Goal: Task Accomplishment & Management: Manage account settings

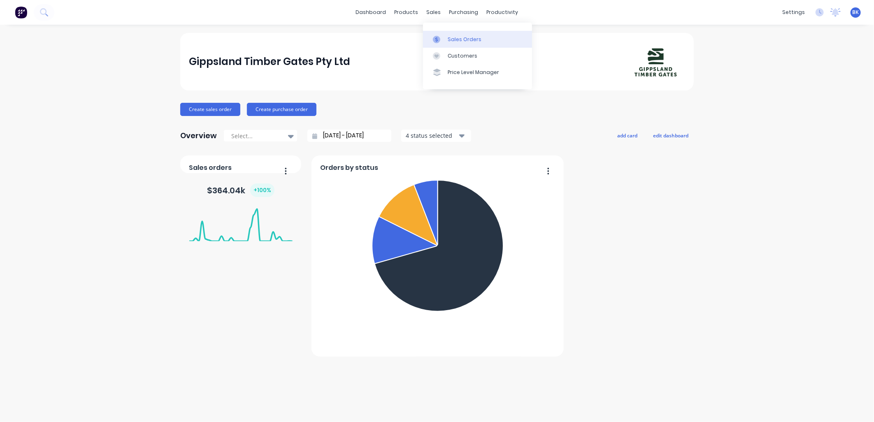
click at [452, 33] on link "Sales Orders" at bounding box center [477, 39] width 109 height 16
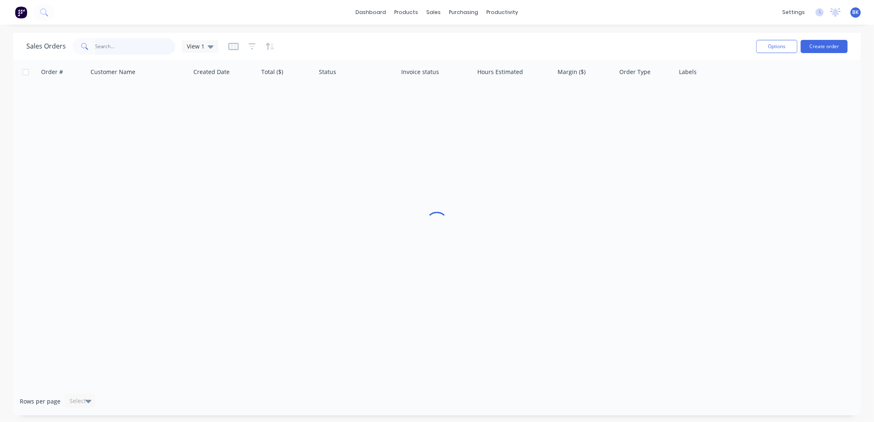
click at [143, 44] on input "text" at bounding box center [136, 46] width 80 height 16
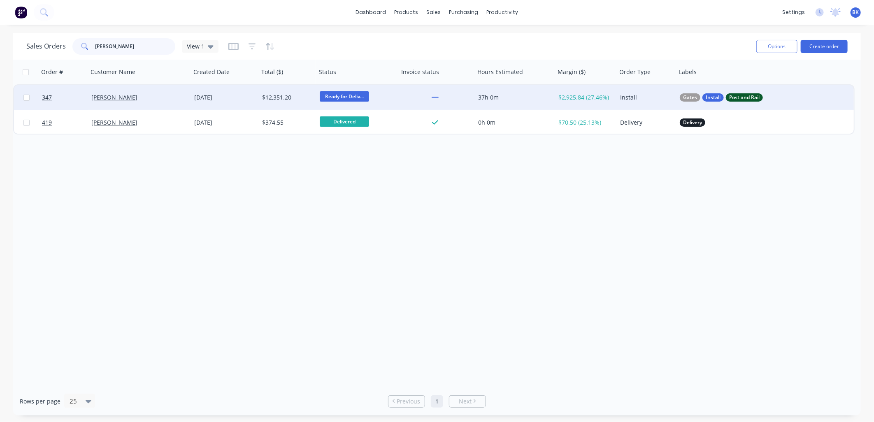
type input "[PERSON_NAME]"
click at [143, 100] on div "[PERSON_NAME]" at bounding box center [136, 97] width 91 height 8
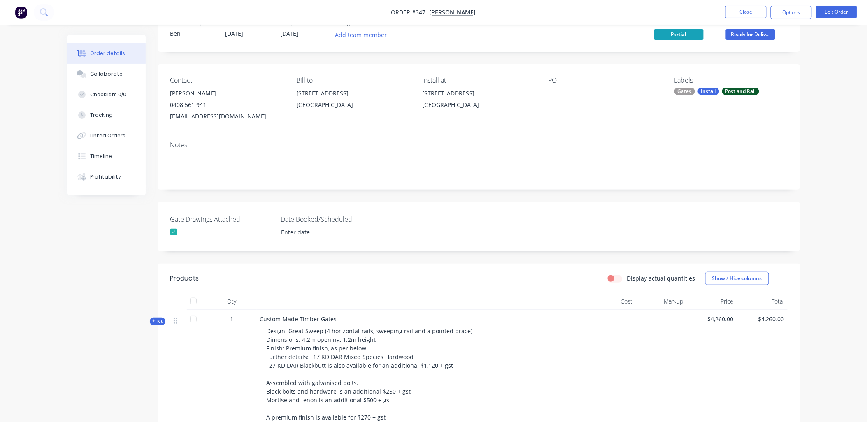
scroll to position [26, 0]
click at [791, 11] on button "Options" at bounding box center [791, 12] width 41 height 13
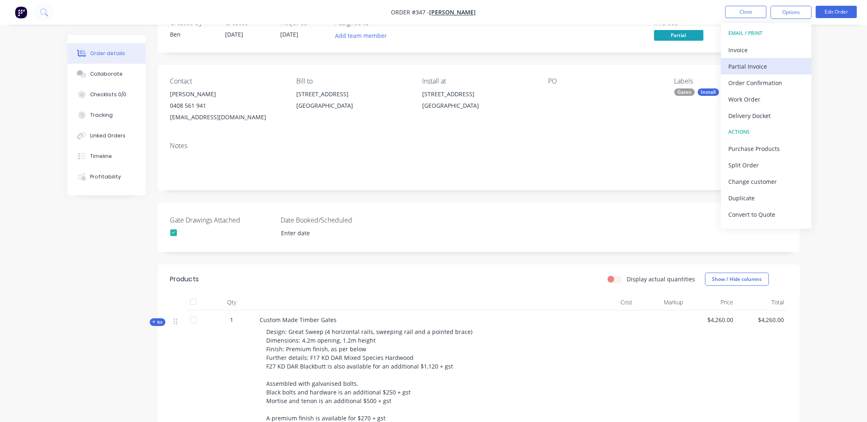
click at [766, 64] on div "Partial Invoice" at bounding box center [767, 67] width 76 height 12
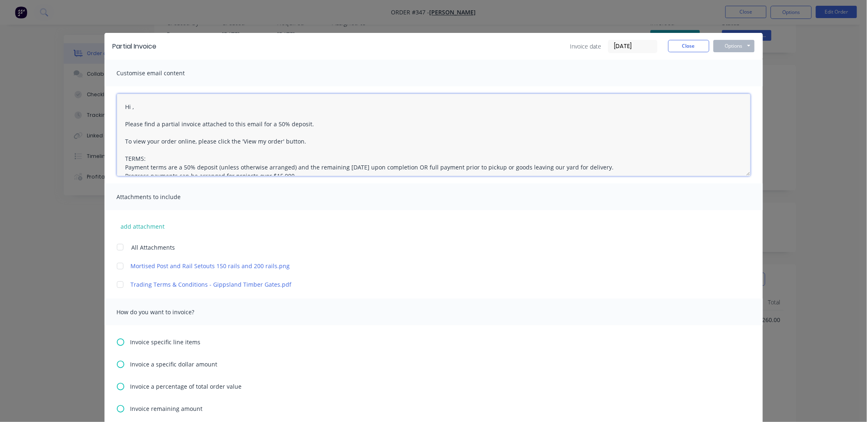
click at [129, 105] on textarea "Hi , Please find a partial invoice attached to this email for a 50% deposit. To…" at bounding box center [434, 135] width 634 height 82
click at [135, 113] on textarea "Hi Ric, Please find a partial invoice attached to this email for a 50% deposit.…" at bounding box center [434, 135] width 634 height 82
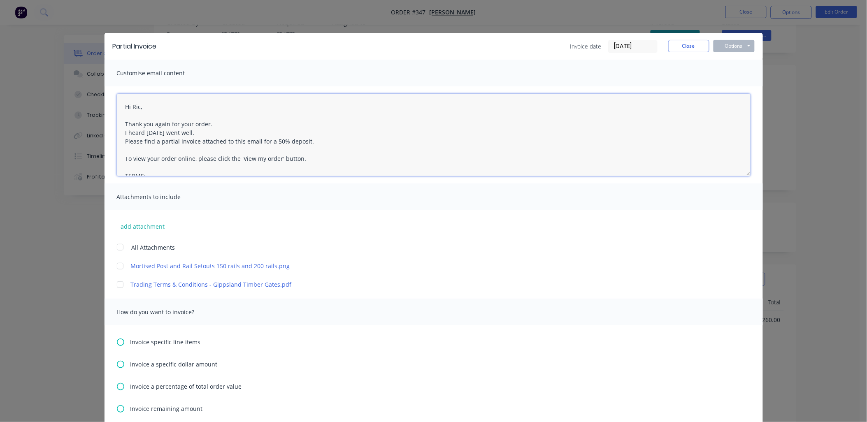
click at [164, 141] on textarea "Hi Ric, Thank you again for your order. I heard [DATE] went well. Please find a…" at bounding box center [434, 135] width 634 height 82
drag, startPoint x: 260, startPoint y: 140, endPoint x: 291, endPoint y: 139, distance: 31.7
click at [264, 141] on textarea "Hi Ric, Thank you again for your order. I heard [DATE] went well. Please find a…" at bounding box center [434, 135] width 634 height 82
click at [301, 142] on textarea "Hi Ric, Thank you again for your order. I heard [DATE] went well. Please find a…" at bounding box center [434, 135] width 634 height 82
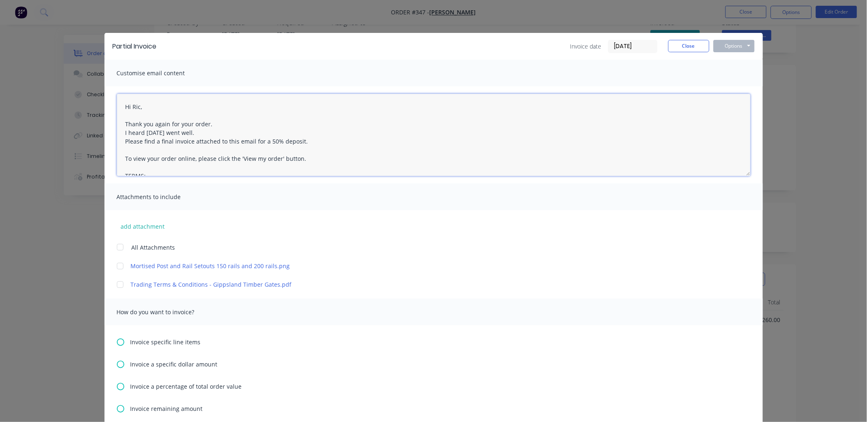
drag, startPoint x: 301, startPoint y: 142, endPoint x: 249, endPoint y: 142, distance: 51.5
click at [249, 142] on textarea "Hi Ric, Thank you again for your order. I heard [DATE] went well. Please find a…" at bounding box center [434, 135] width 634 height 82
drag, startPoint x: 273, startPoint y: 142, endPoint x: 110, endPoint y: 100, distance: 167.8
click at [110, 100] on div "Hi Ric, Thank you again for your order. I heard [DATE] went well. Please find a…" at bounding box center [434, 134] width 659 height 97
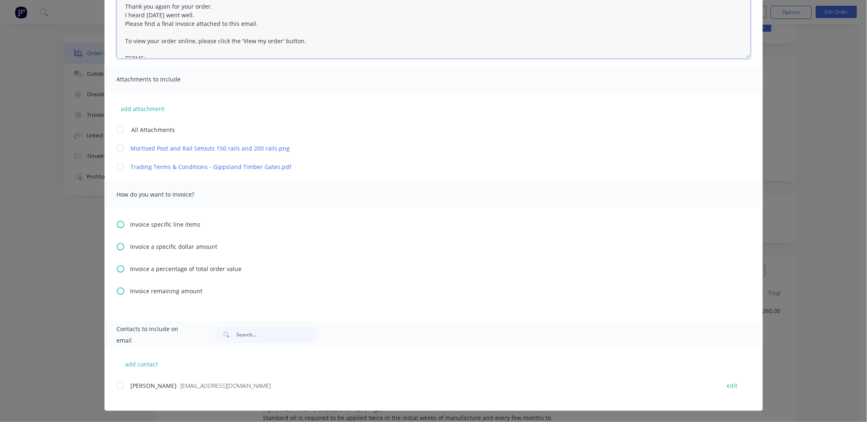
scroll to position [37, 0]
click at [118, 384] on div at bounding box center [120, 386] width 16 height 16
type textarea "Hi Ric, Thank you again for your order. I heard [DATE] went well. Please find a…"
click at [117, 292] on icon at bounding box center [120, 291] width 7 height 7
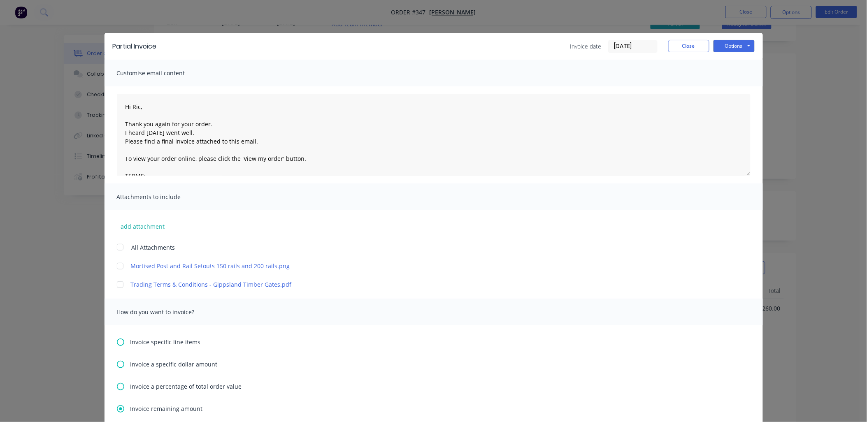
click at [118, 247] on div at bounding box center [120, 247] width 16 height 16
click at [737, 48] on button "Options" at bounding box center [734, 46] width 41 height 12
click at [744, 88] on button "Email" at bounding box center [740, 88] width 53 height 14
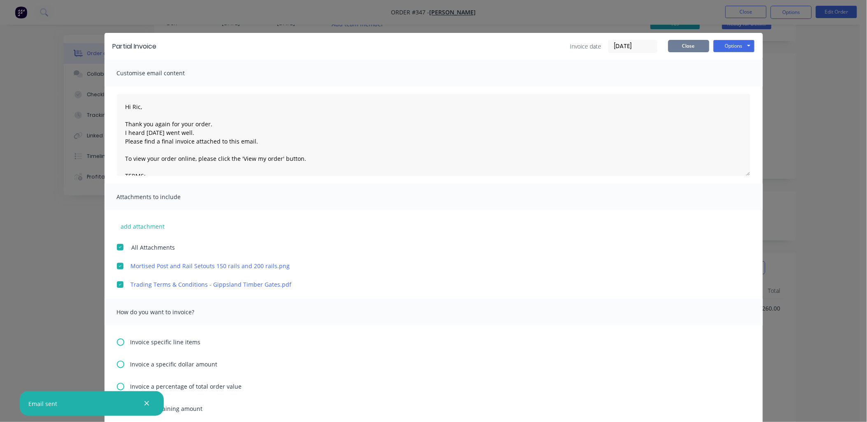
click at [676, 46] on button "Close" at bounding box center [689, 46] width 41 height 12
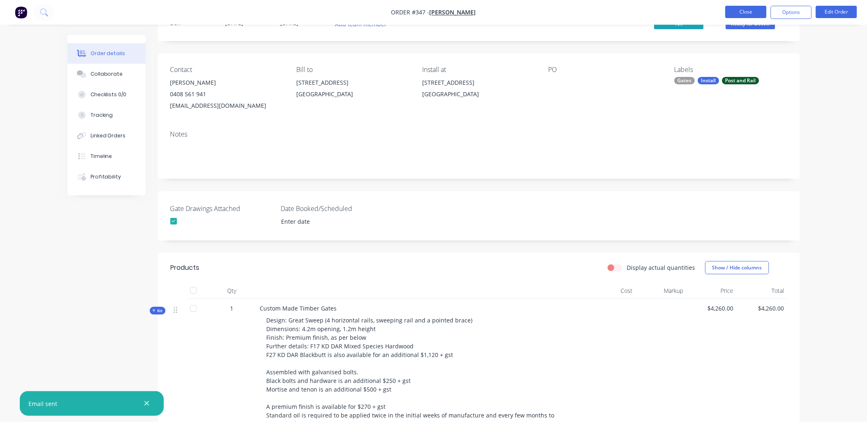
click at [757, 9] on button "Close" at bounding box center [746, 12] width 41 height 12
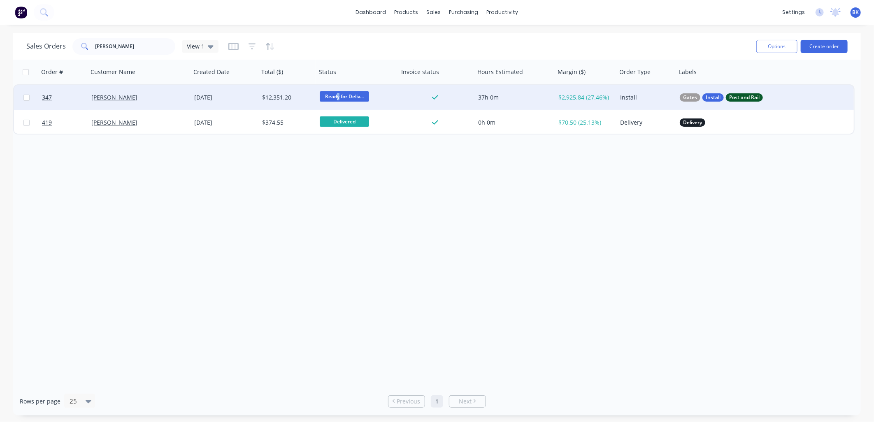
click at [338, 93] on span "Ready for Deliv..." at bounding box center [344, 96] width 49 height 10
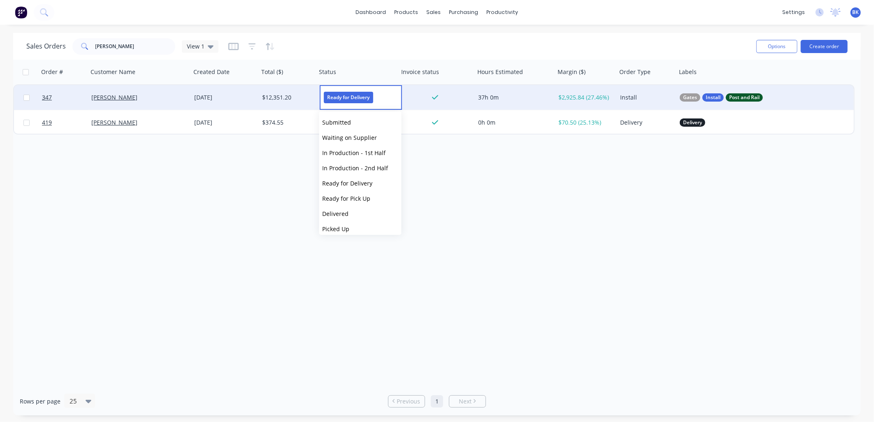
click at [344, 212] on span "Delivered" at bounding box center [336, 214] width 26 height 8
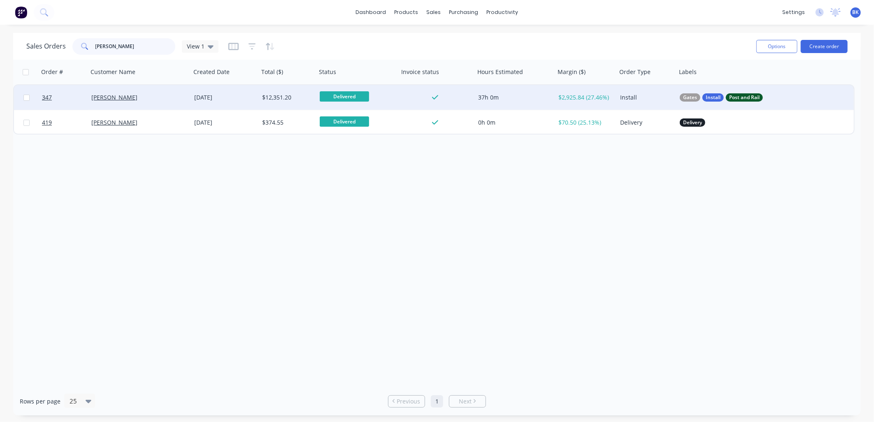
click at [128, 47] on input "[PERSON_NAME]" at bounding box center [136, 46] width 80 height 16
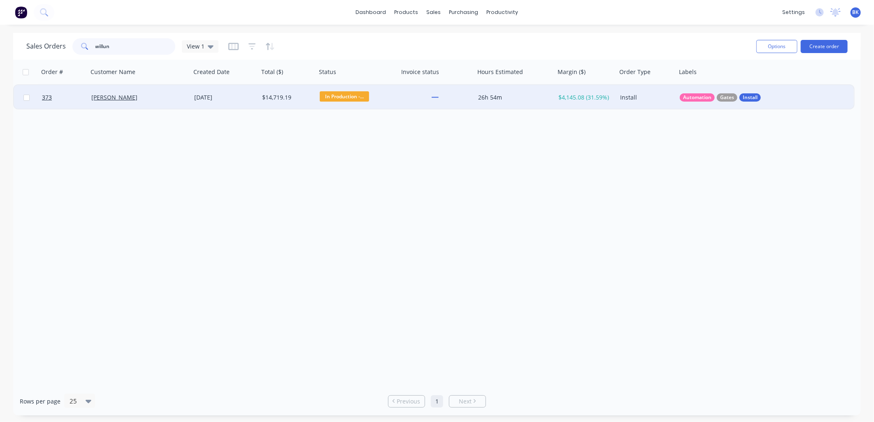
type input "willun"
click at [153, 100] on div "[PERSON_NAME]" at bounding box center [136, 97] width 91 height 8
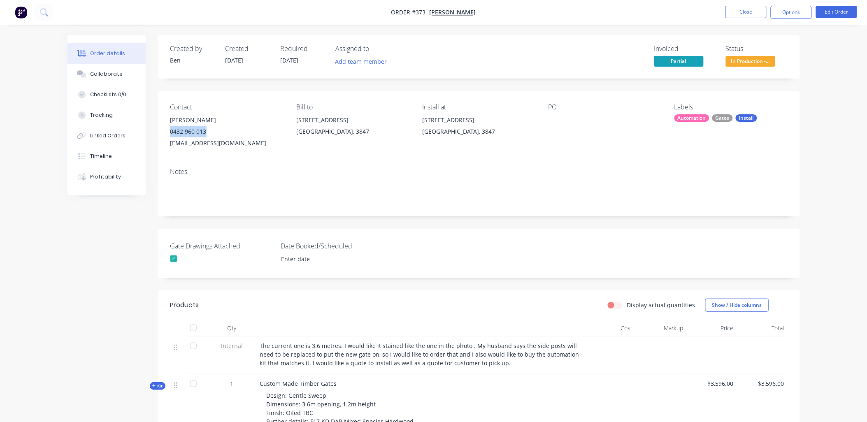
copy div "0432 960 013"
drag, startPoint x: 169, startPoint y: 133, endPoint x: 212, endPoint y: 132, distance: 42.8
click at [212, 132] on div "Contact [PERSON_NAME] [PHONE_NUMBER] [EMAIL_ADDRESS][DOMAIN_NAME] Bill to [STRE…" at bounding box center [479, 126] width 642 height 70
